Goal: Task Accomplishment & Management: Use online tool/utility

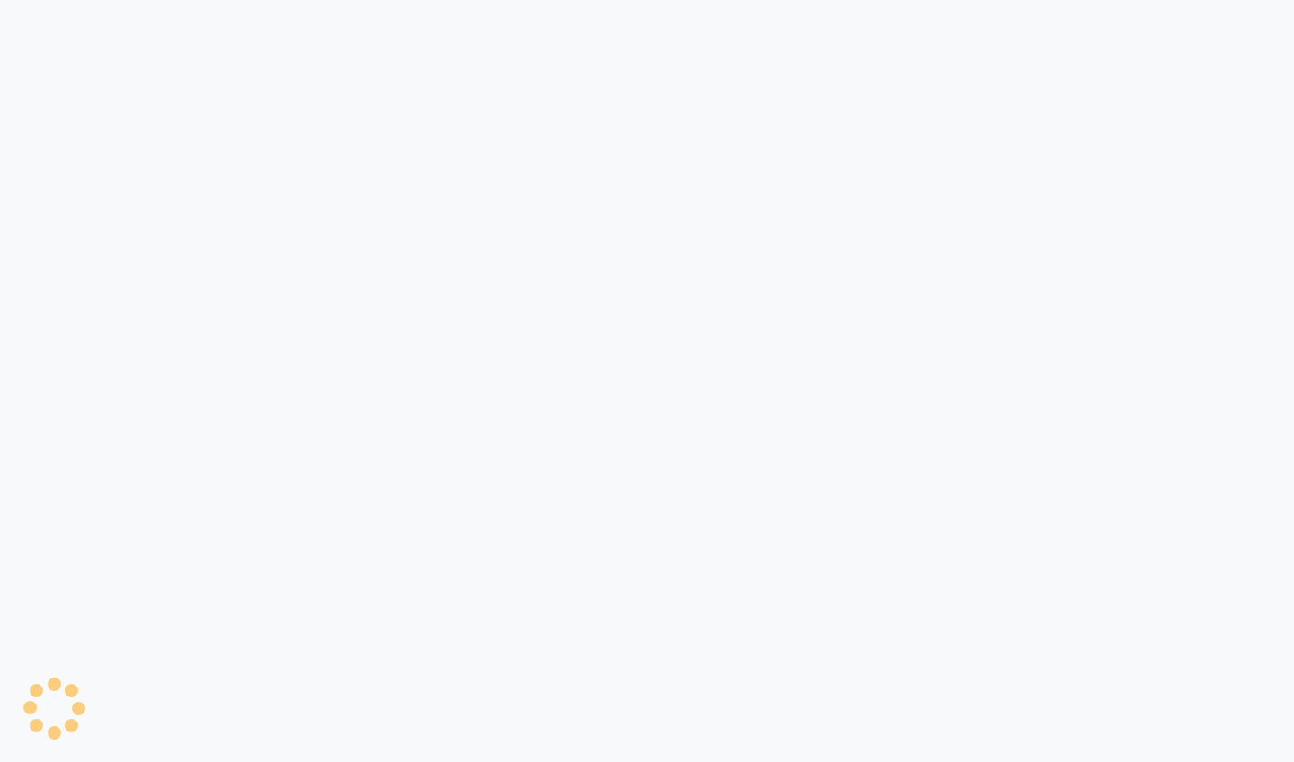
select select "service"
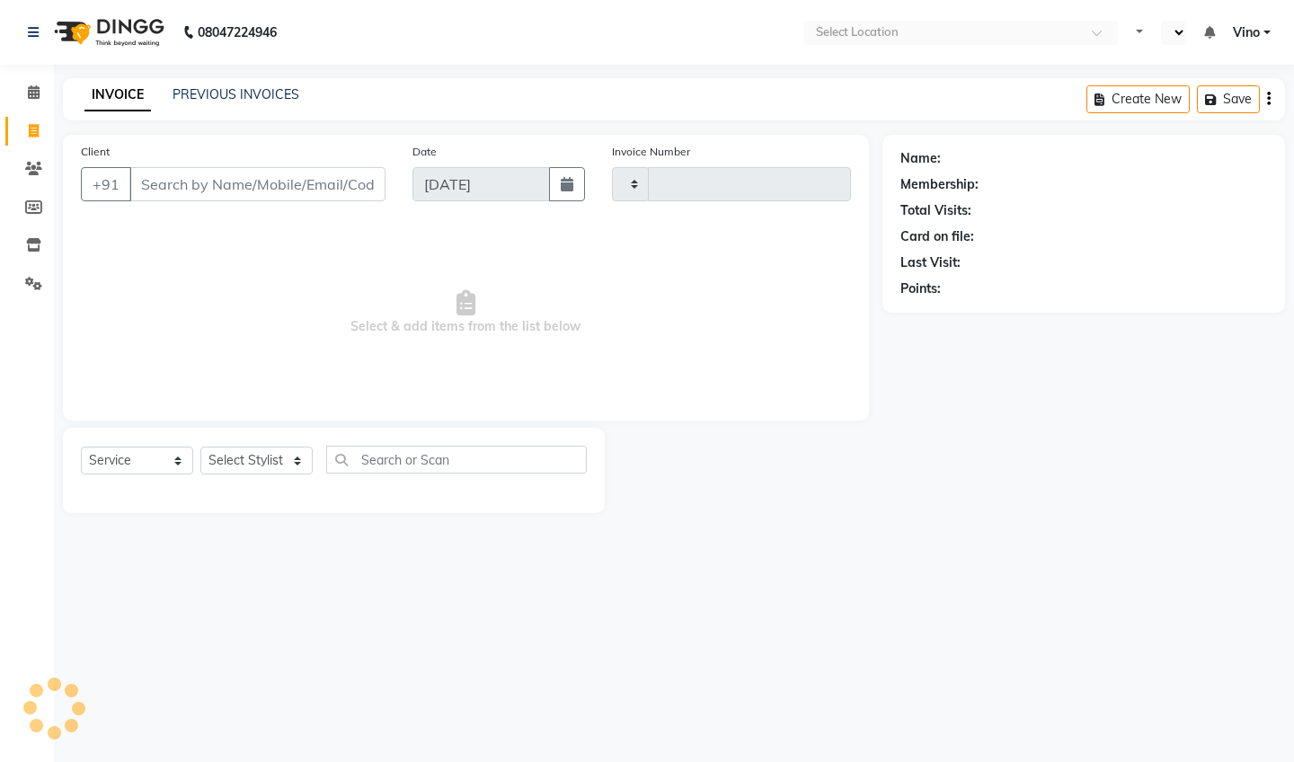
select select "en"
type input "1136"
select select "5782"
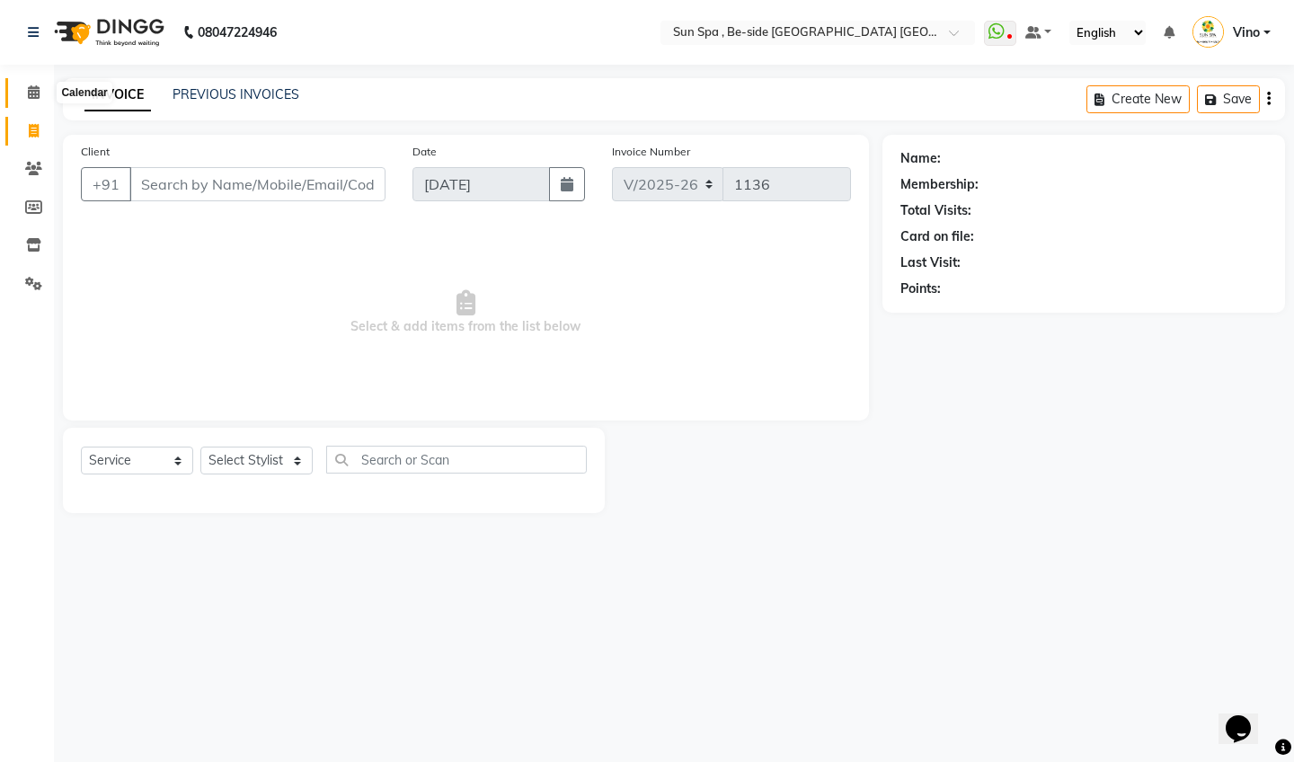
click at [37, 91] on icon at bounding box center [34, 91] width 12 height 13
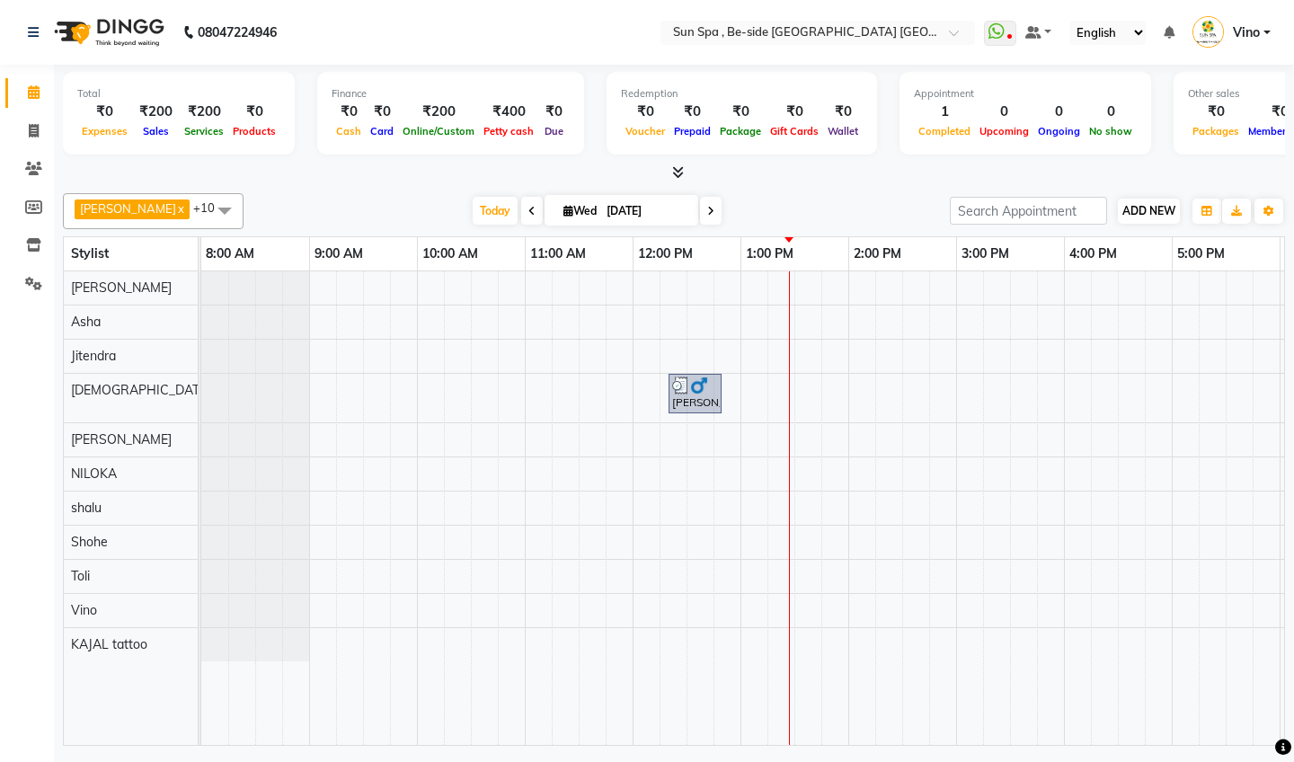
click at [1149, 214] on span "ADD NEW" at bounding box center [1149, 210] width 53 height 13
click at [1216, 291] on link "Add Expense" at bounding box center [1252, 291] width 142 height 23
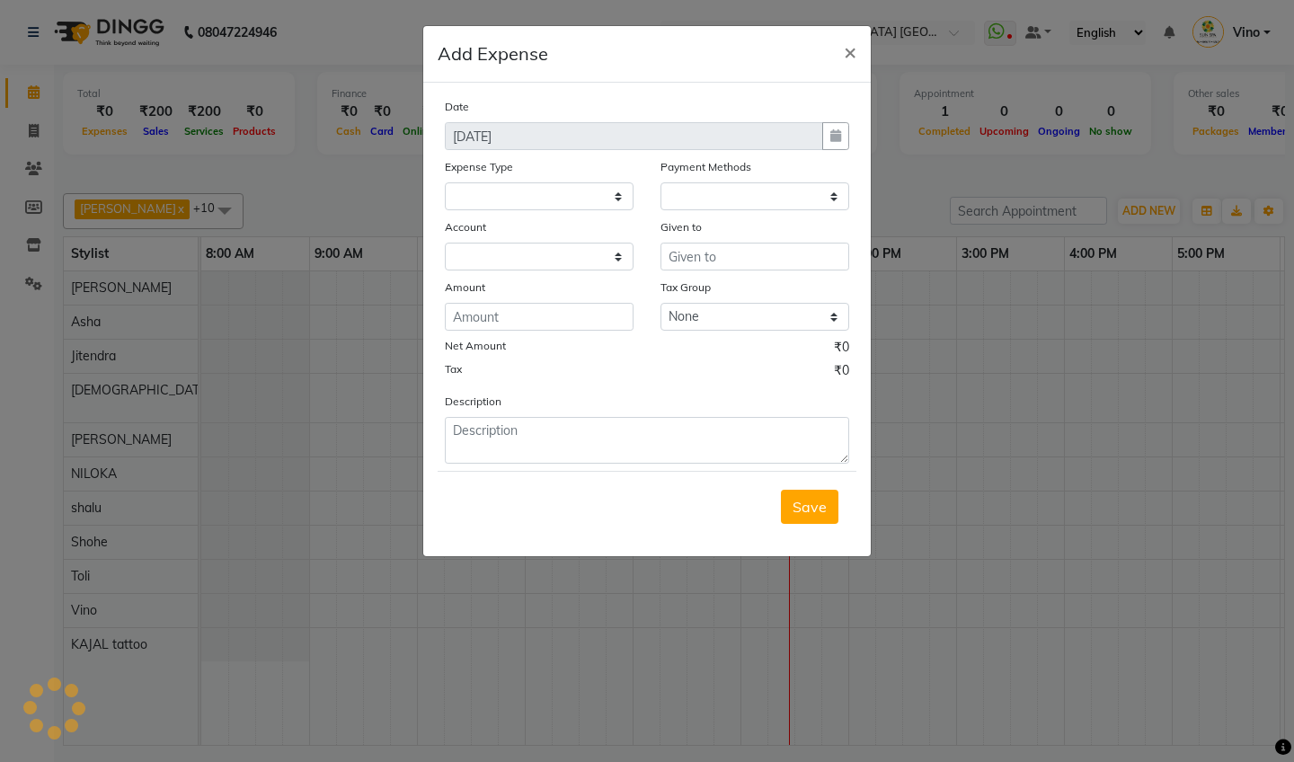
select select
select select "1"
select select "4733"
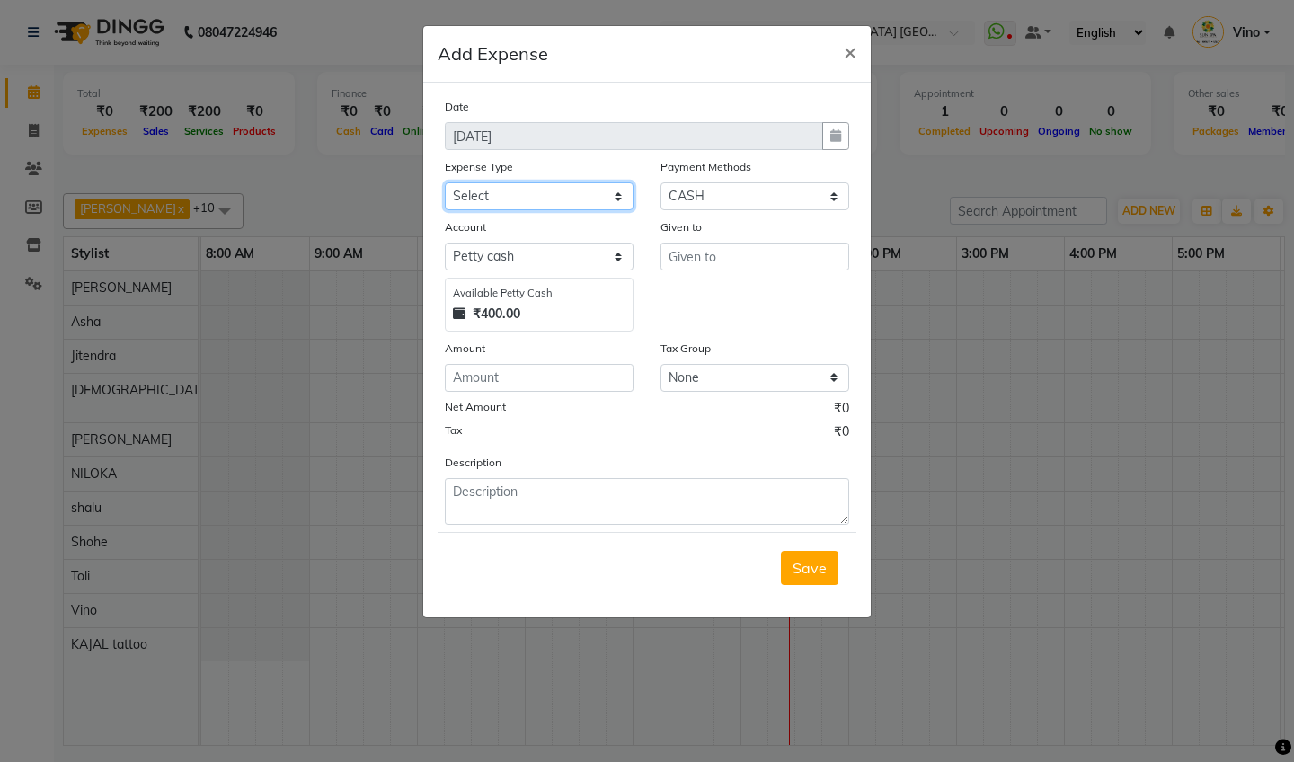
select select "12834"
click at [727, 260] on input "text" at bounding box center [755, 257] width 189 height 28
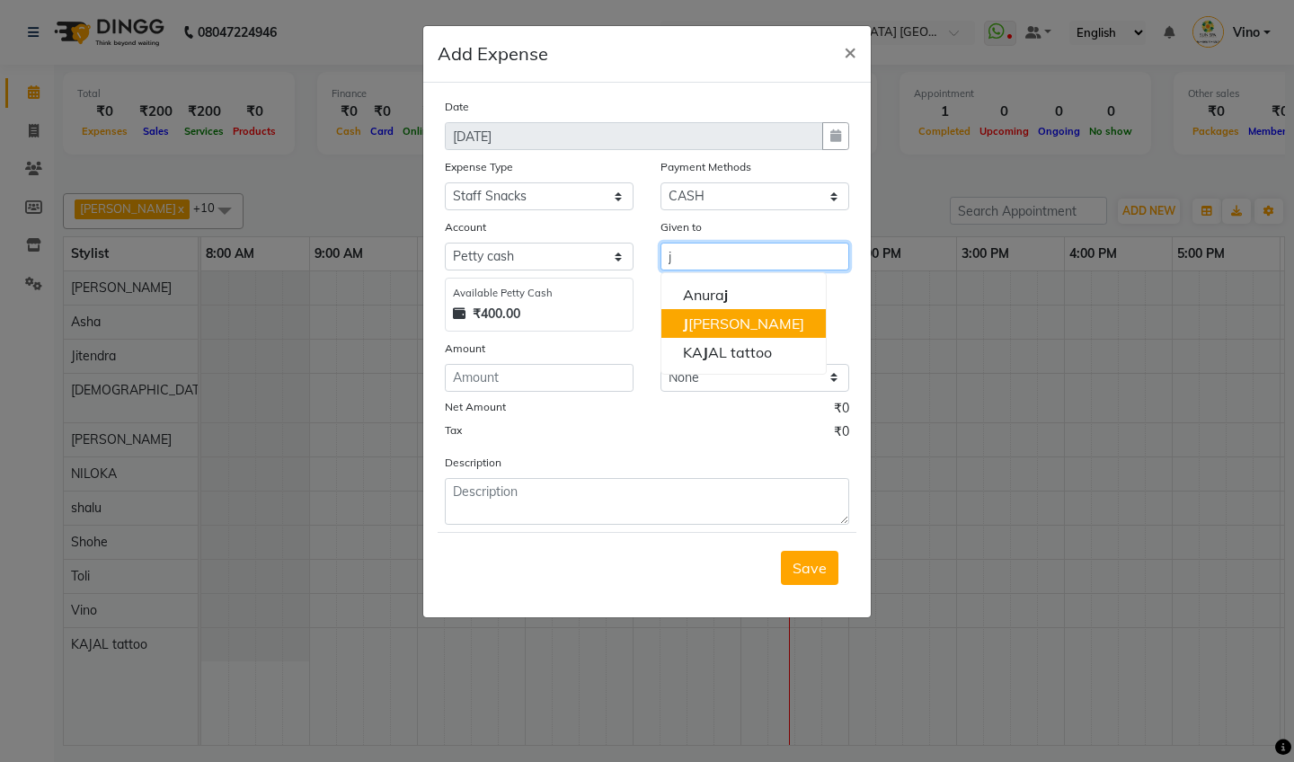
click at [712, 332] on ngb-highlight "[PERSON_NAME]" at bounding box center [743, 324] width 121 height 18
type input "Jitendra"
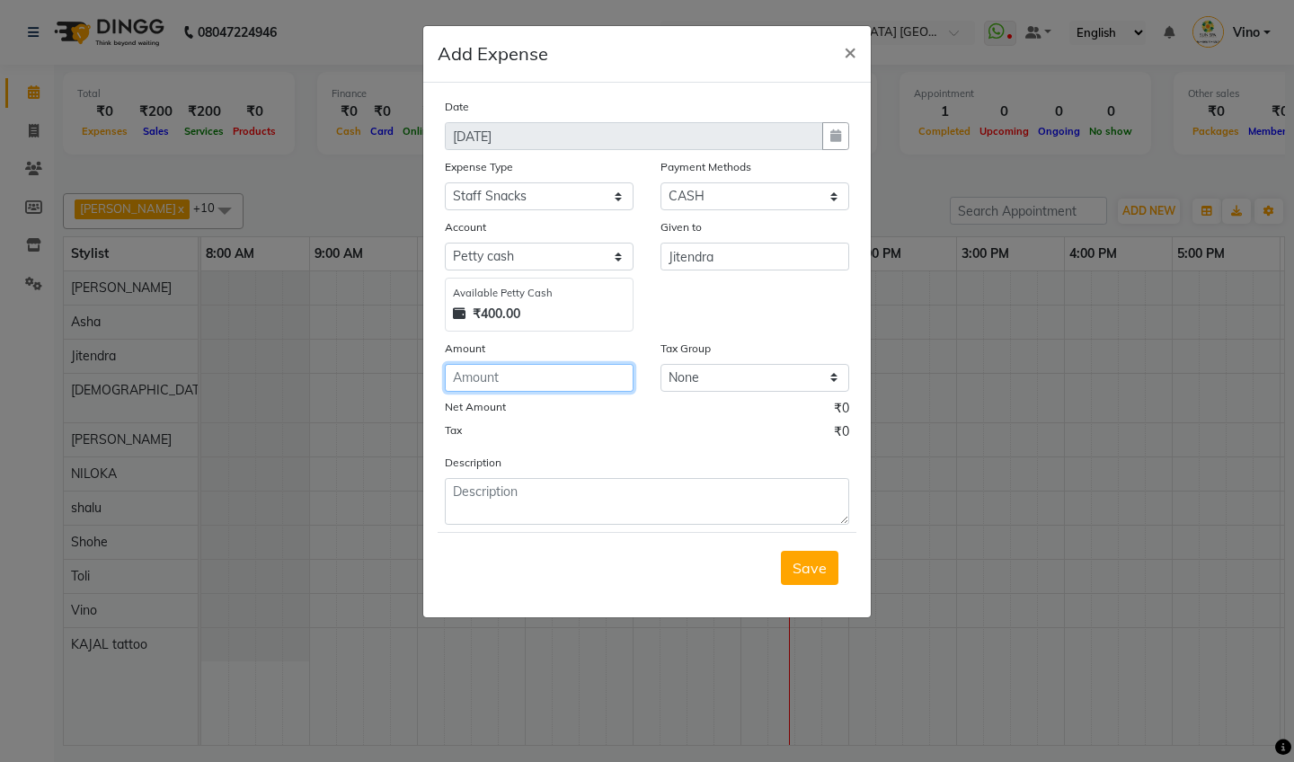
click at [522, 378] on input "number" at bounding box center [539, 378] width 189 height 28
type input "120"
click at [809, 569] on span "Save" at bounding box center [810, 568] width 34 height 18
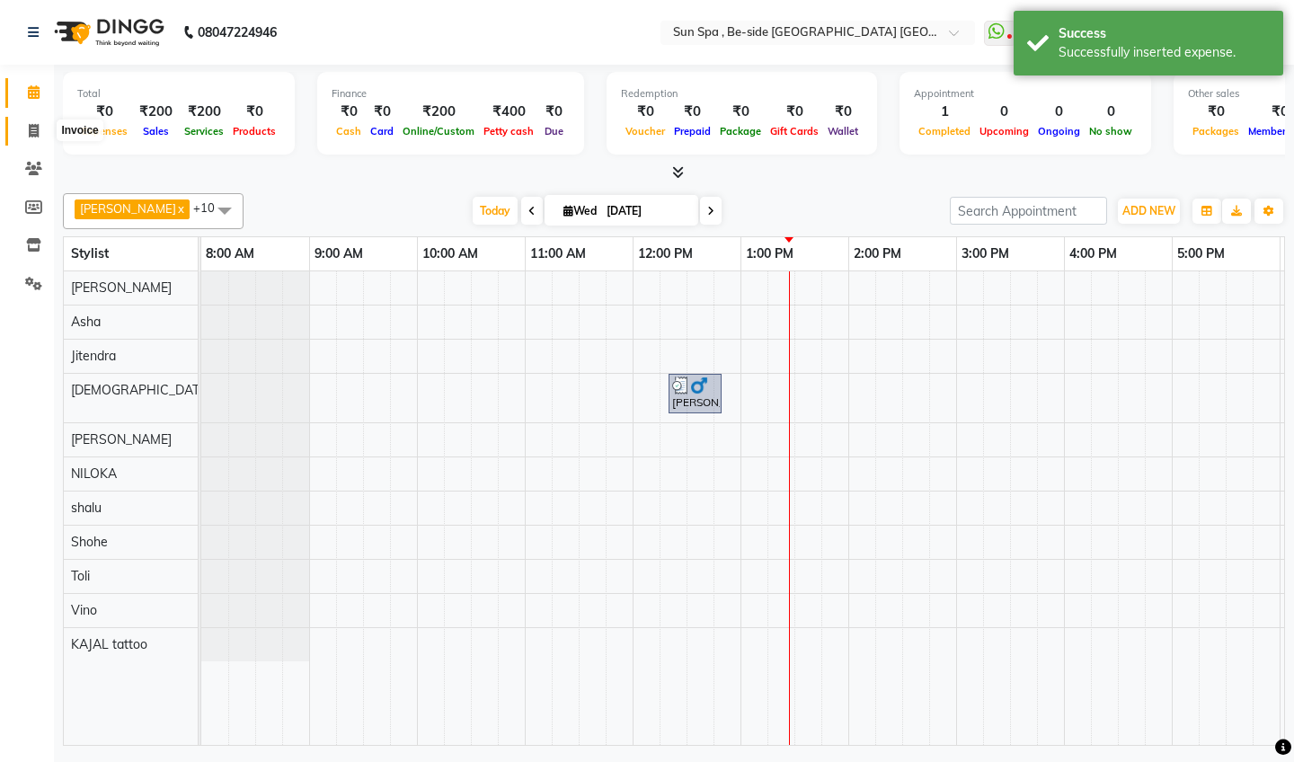
click at [32, 127] on icon at bounding box center [34, 130] width 10 height 13
select select "service"
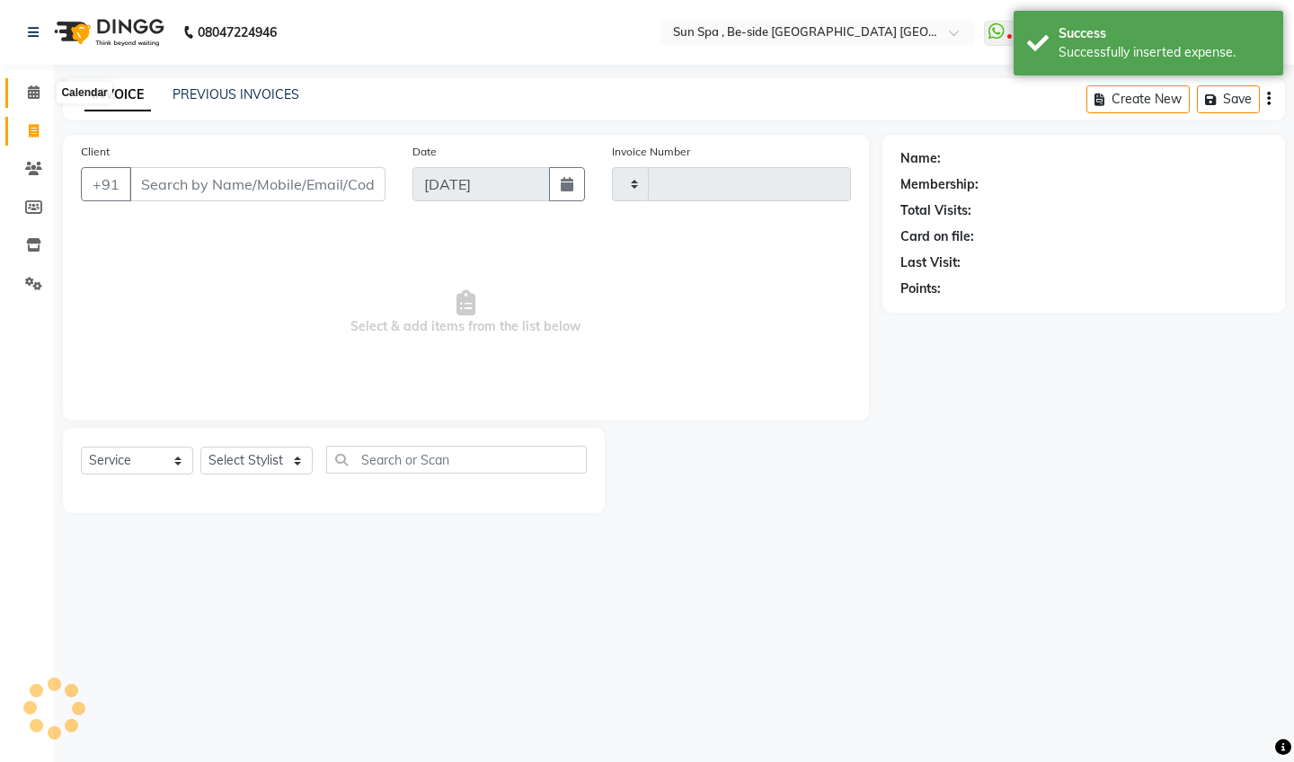
type input "1136"
select select "5782"
click at [35, 97] on icon at bounding box center [34, 91] width 12 height 13
